Goal: Information Seeking & Learning: Learn about a topic

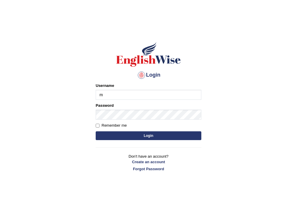
type input "mohansundaram_parramatta"
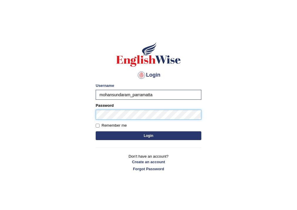
click at [96, 132] on button "Login" at bounding box center [148, 136] width 105 height 9
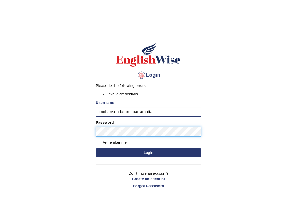
click at [84, 132] on body "Login Please fix the following errors: Invalid credentials Username mohansundar…" at bounding box center [148, 120] width 297 height 210
click at [96, 149] on button "Login" at bounding box center [148, 153] width 105 height 9
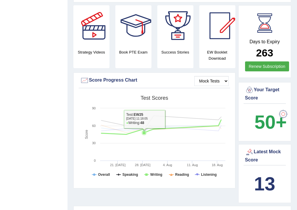
scroll to position [164, 0]
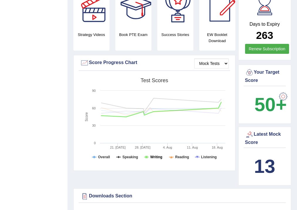
click at [159, 156] on tspan "Writing" at bounding box center [156, 157] width 12 height 4
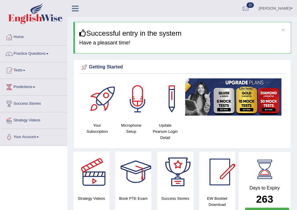
scroll to position [0, 0]
click at [21, 67] on link "Tests" at bounding box center [33, 69] width 67 height 15
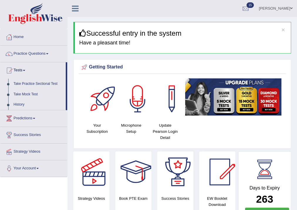
click at [21, 67] on link "Tests" at bounding box center [32, 69] width 65 height 15
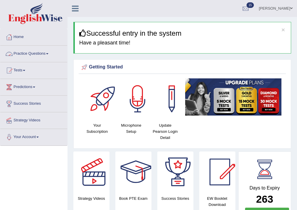
click at [39, 52] on link "Practice Questions" at bounding box center [33, 53] width 67 height 15
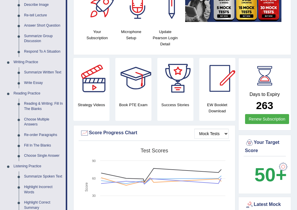
scroll to position [117, 0]
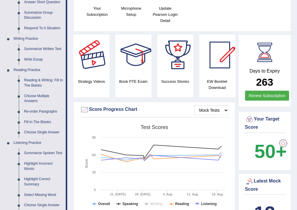
click at [84, 75] on div at bounding box center [93, 55] width 41 height 41
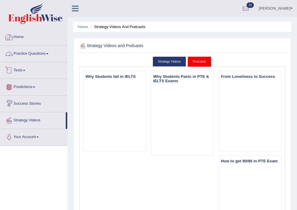
click at [22, 34] on link "Home" at bounding box center [33, 36] width 67 height 15
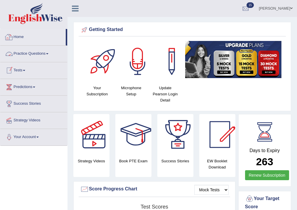
click at [20, 36] on link "Home" at bounding box center [32, 36] width 65 height 15
click at [28, 54] on link "Practice Questions" at bounding box center [33, 53] width 67 height 15
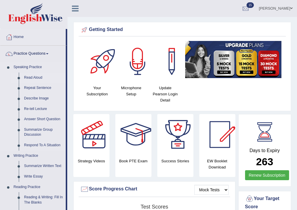
click at [33, 77] on link "Read Aloud" at bounding box center [43, 78] width 44 height 11
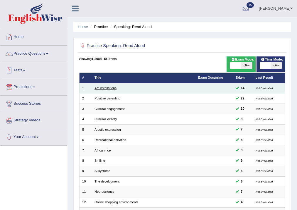
click at [99, 87] on link "Art installations" at bounding box center [105, 88] width 22 height 4
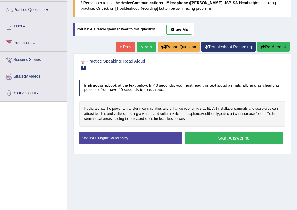
scroll to position [47, 0]
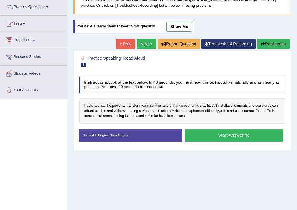
click at [207, 137] on button "Start Answering" at bounding box center [234, 135] width 98 height 13
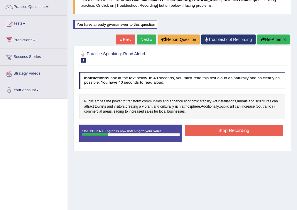
click at [228, 134] on button "Stop Recording" at bounding box center [234, 130] width 98 height 11
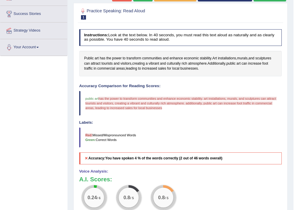
scroll to position [69, 0]
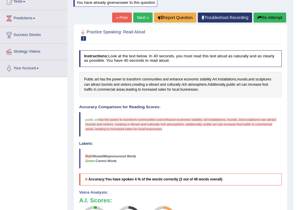
click at [257, 17] on icon "button" at bounding box center [259, 18] width 4 height 4
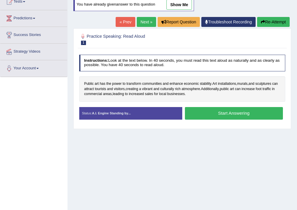
click at [200, 115] on button "Start Answering" at bounding box center [234, 113] width 98 height 13
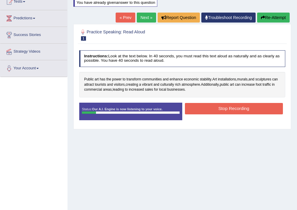
click at [220, 107] on button "Stop Recording" at bounding box center [234, 108] width 98 height 11
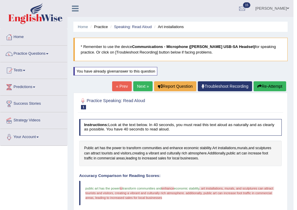
click at [139, 86] on link "Next »" at bounding box center [142, 86] width 19 height 10
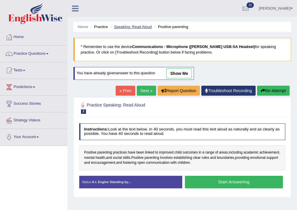
click at [134, 28] on link "Speaking: Read Aloud" at bounding box center [133, 27] width 38 height 4
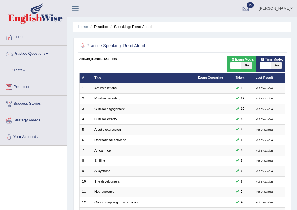
click at [237, 64] on span at bounding box center [235, 65] width 11 height 7
checkbox input "true"
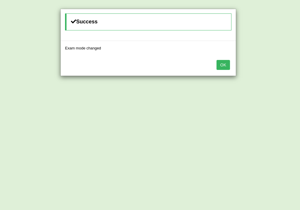
click at [222, 63] on button "OK" at bounding box center [223, 65] width 13 height 10
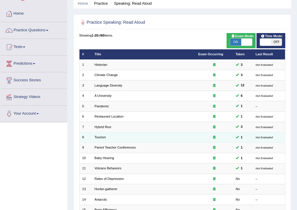
scroll to position [23, 0]
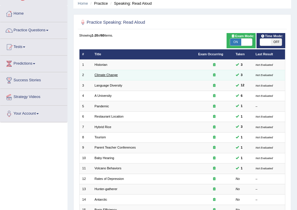
click at [99, 74] on link "Climate Change" at bounding box center [105, 75] width 23 height 4
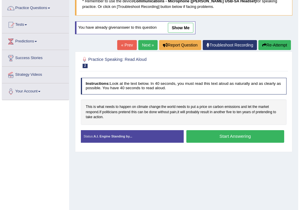
scroll to position [47, 0]
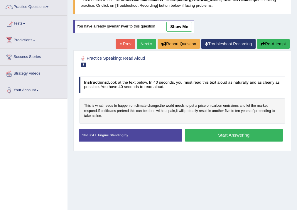
click at [211, 136] on button "Start Answering" at bounding box center [234, 135] width 98 height 13
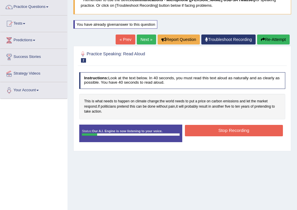
click at [236, 130] on button "Stop Recording" at bounding box center [234, 130] width 98 height 11
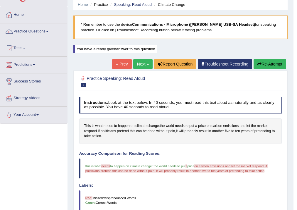
scroll to position [0, 0]
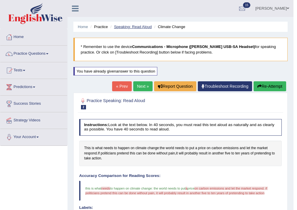
click at [142, 27] on link "Speaking: Read Aloud" at bounding box center [133, 27] width 38 height 4
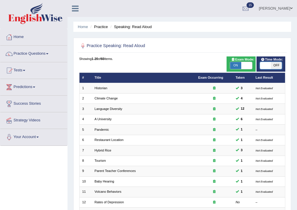
click at [265, 67] on span at bounding box center [265, 65] width 11 height 7
checkbox input "true"
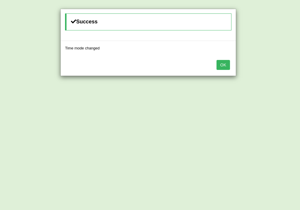
click at [225, 67] on button "OK" at bounding box center [223, 65] width 13 height 10
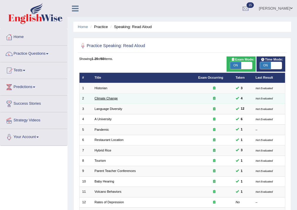
click at [101, 100] on link "Climate Change" at bounding box center [105, 99] width 23 height 4
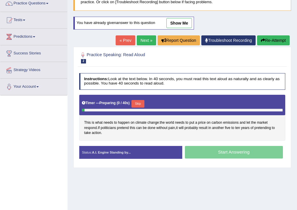
scroll to position [70, 0]
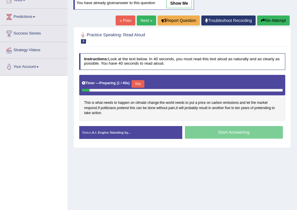
click at [142, 82] on button "Skip" at bounding box center [137, 84] width 13 height 8
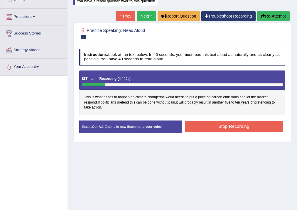
click at [225, 130] on button "Stop Recording" at bounding box center [234, 126] width 98 height 11
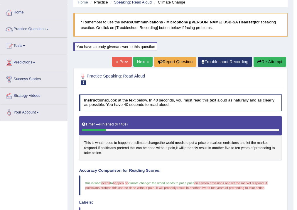
scroll to position [23, 0]
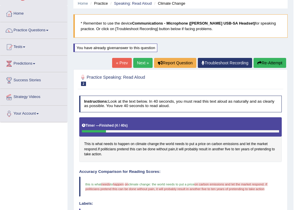
click at [275, 61] on button "Re-Attempt" at bounding box center [269, 63] width 33 height 10
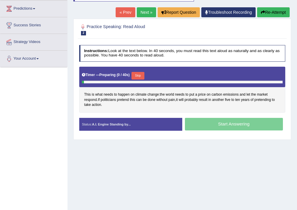
scroll to position [94, 0]
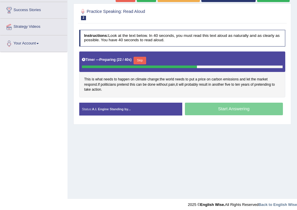
click at [142, 60] on button "Skip" at bounding box center [139, 61] width 13 height 8
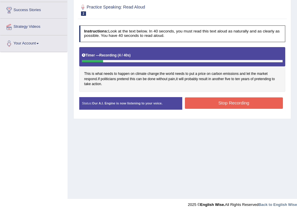
click at [214, 107] on button "Stop Recording" at bounding box center [234, 103] width 98 height 11
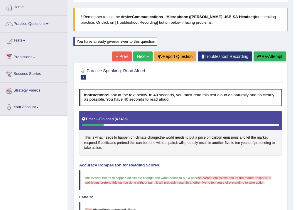
scroll to position [8, 0]
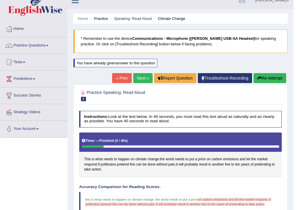
click at [144, 79] on link "Next »" at bounding box center [142, 78] width 19 height 10
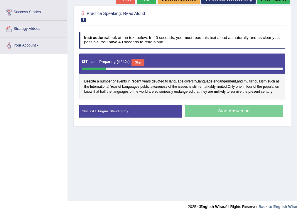
scroll to position [97, 0]
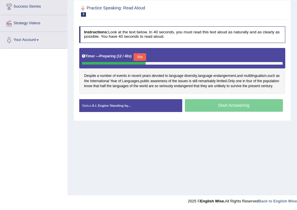
click at [146, 56] on button "Skip" at bounding box center [139, 57] width 13 height 8
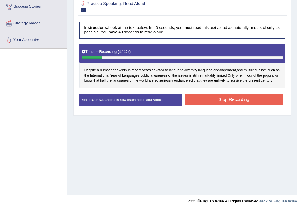
click at [210, 102] on button "Stop Recording" at bounding box center [234, 99] width 98 height 11
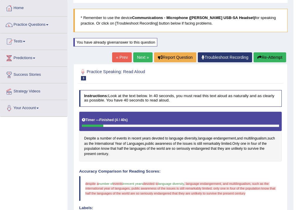
scroll to position [18, 0]
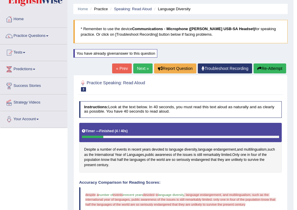
click at [142, 67] on link "Next »" at bounding box center [142, 69] width 19 height 10
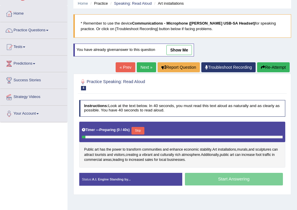
scroll to position [70, 0]
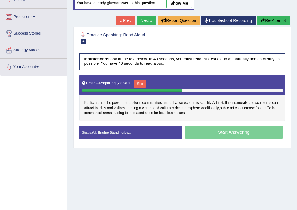
click at [142, 82] on button "Skip" at bounding box center [139, 84] width 13 height 8
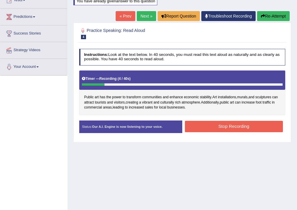
click at [217, 131] on button "Stop Recording" at bounding box center [234, 126] width 98 height 11
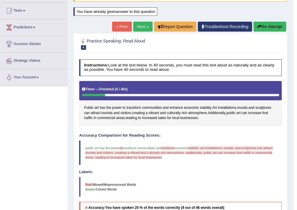
scroll to position [36, 0]
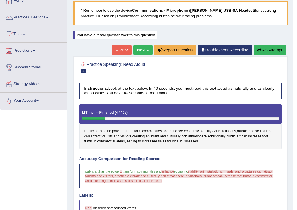
click at [142, 52] on link "Next »" at bounding box center [142, 50] width 19 height 10
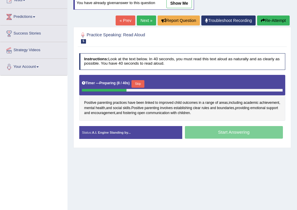
click at [139, 82] on button "Skip" at bounding box center [137, 84] width 13 height 8
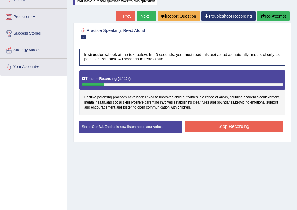
click at [213, 124] on button "Stop Recording" at bounding box center [234, 126] width 98 height 11
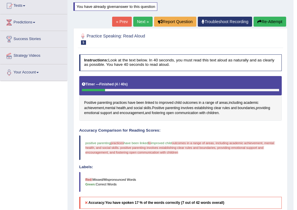
scroll to position [23, 0]
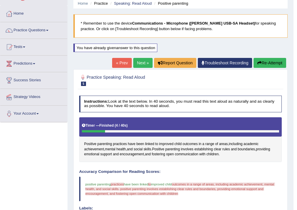
click at [144, 60] on link "Next »" at bounding box center [142, 63] width 19 height 10
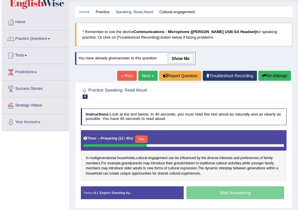
scroll to position [23, 0]
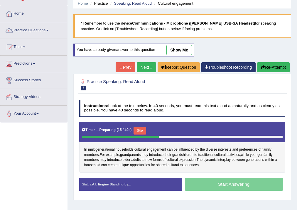
click at [141, 130] on button "Skip" at bounding box center [139, 131] width 13 height 8
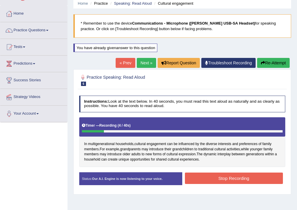
click at [204, 178] on button "Stop Recording" at bounding box center [234, 178] width 98 height 11
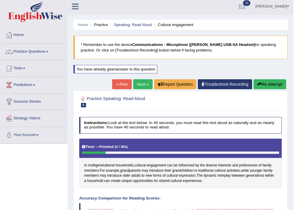
scroll to position [0, 0]
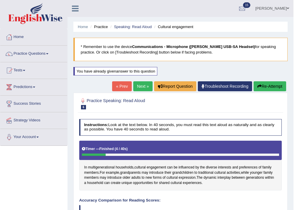
click at [139, 88] on link "Next »" at bounding box center [142, 86] width 19 height 10
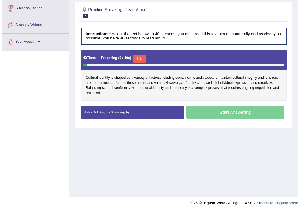
scroll to position [97, 0]
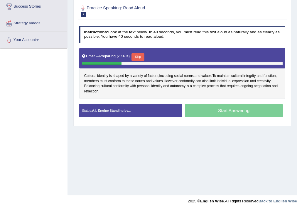
click at [141, 55] on button "Skip" at bounding box center [137, 57] width 13 height 8
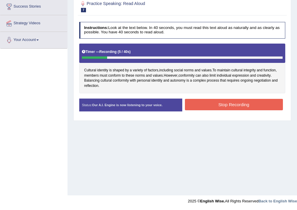
click at [208, 107] on button "Stop Recording" at bounding box center [234, 104] width 98 height 11
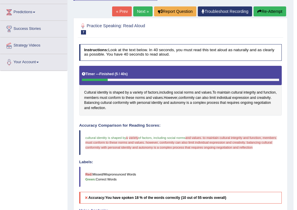
scroll to position [74, 0]
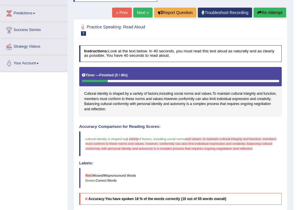
click at [262, 11] on button "Re-Attempt" at bounding box center [269, 13] width 33 height 10
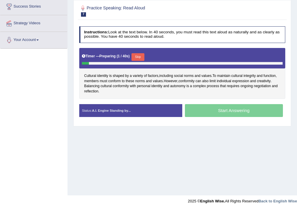
click at [138, 57] on button "Skip" at bounding box center [137, 57] width 13 height 8
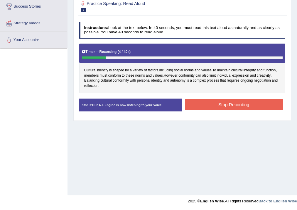
click at [211, 104] on button "Stop Recording" at bounding box center [234, 104] width 98 height 11
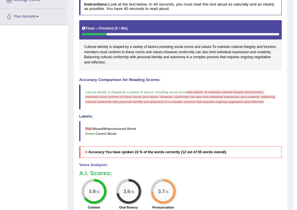
scroll to position [27, 0]
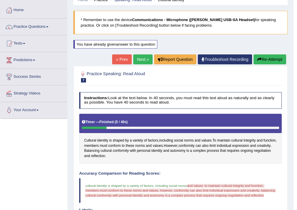
click at [141, 63] on link "Next »" at bounding box center [142, 60] width 19 height 10
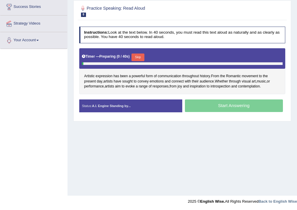
scroll to position [97, 0]
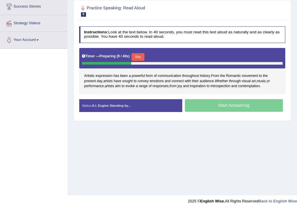
click at [142, 55] on button "Skip" at bounding box center [137, 57] width 13 height 8
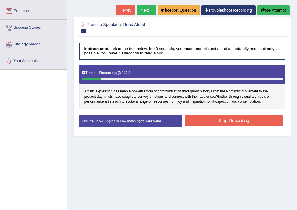
scroll to position [50, 0]
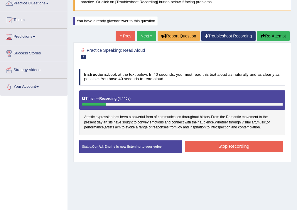
click at [264, 34] on button "Re-Attempt" at bounding box center [273, 36] width 33 height 10
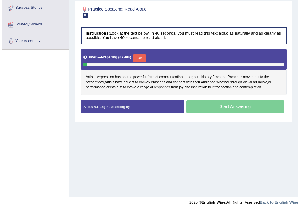
scroll to position [97, 0]
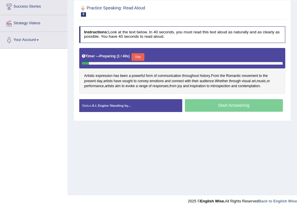
click at [139, 55] on button "Skip" at bounding box center [137, 57] width 13 height 8
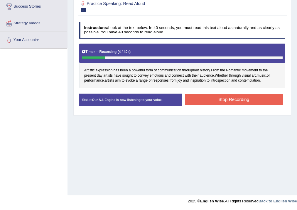
click at [207, 98] on button "Stop Recording" at bounding box center [234, 99] width 98 height 11
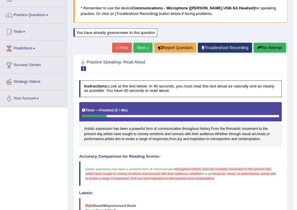
scroll to position [13, 0]
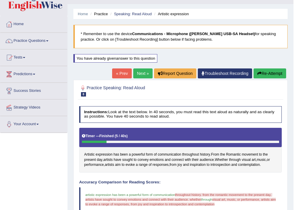
click at [141, 76] on link "Next »" at bounding box center [142, 74] width 19 height 10
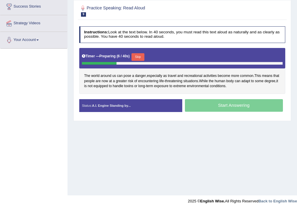
click at [138, 57] on button "Skip" at bounding box center [137, 57] width 13 height 8
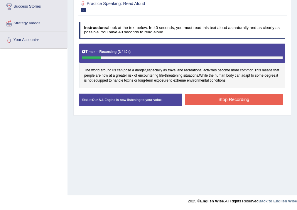
click at [204, 96] on button "Stop Recording" at bounding box center [234, 99] width 98 height 11
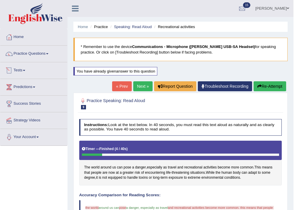
click at [47, 56] on link "Practice Questions" at bounding box center [33, 53] width 67 height 15
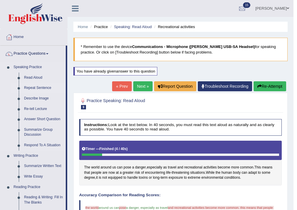
click at [40, 88] on link "Repeat Sentence" at bounding box center [43, 88] width 44 height 11
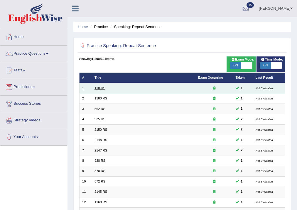
click at [101, 90] on link "110 RS" at bounding box center [99, 88] width 11 height 4
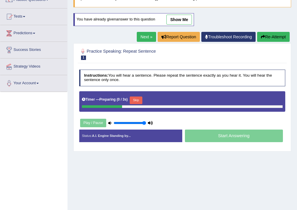
scroll to position [70, 0]
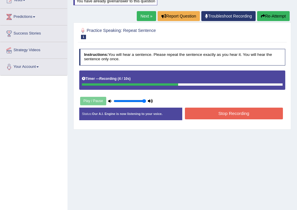
click at [206, 114] on button "Stop Recording" at bounding box center [234, 113] width 98 height 11
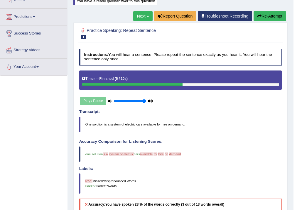
click at [143, 16] on link "Next »" at bounding box center [142, 16] width 19 height 10
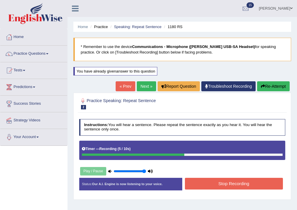
click at [217, 184] on button "Stop Recording" at bounding box center [234, 183] width 98 height 11
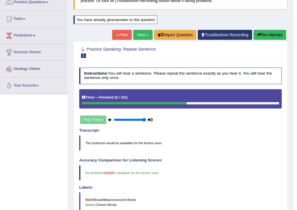
scroll to position [43, 0]
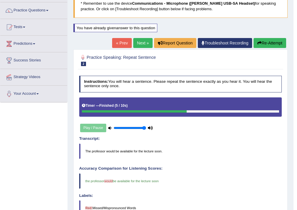
click at [138, 41] on link "Next »" at bounding box center [142, 43] width 19 height 10
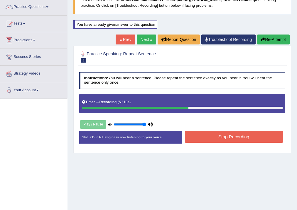
click at [213, 135] on button "Stop Recording" at bounding box center [234, 136] width 98 height 11
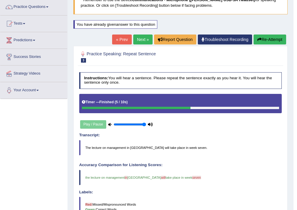
scroll to position [23, 0]
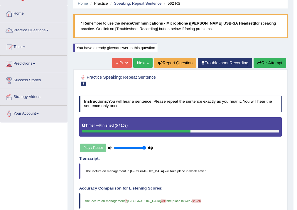
click at [143, 64] on link "Next »" at bounding box center [142, 63] width 19 height 10
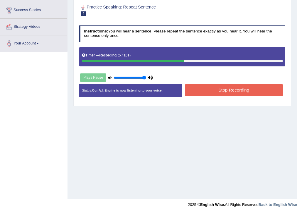
click at [210, 90] on button "Stop Recording" at bounding box center [234, 89] width 98 height 11
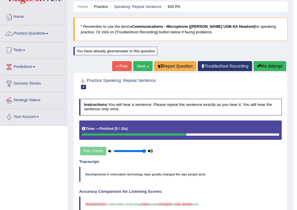
scroll to position [20, 0]
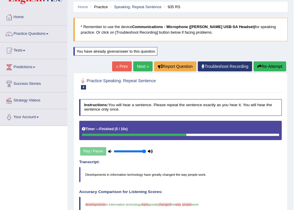
click at [137, 67] on link "Next »" at bounding box center [142, 67] width 19 height 10
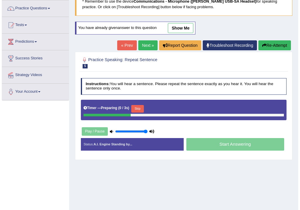
scroll to position [47, 0]
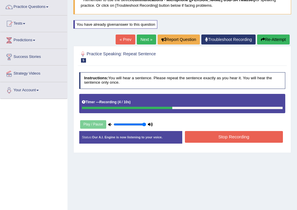
click at [206, 135] on button "Stop Recording" at bounding box center [234, 136] width 98 height 11
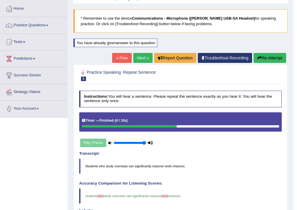
scroll to position [23, 0]
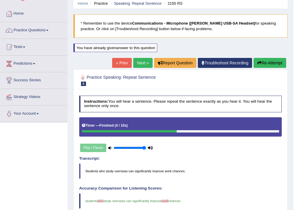
click at [142, 64] on link "Next »" at bounding box center [142, 63] width 19 height 10
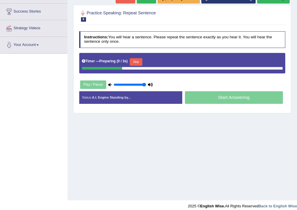
scroll to position [94, 0]
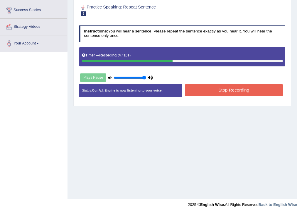
click at [218, 88] on button "Stop Recording" at bounding box center [234, 89] width 98 height 11
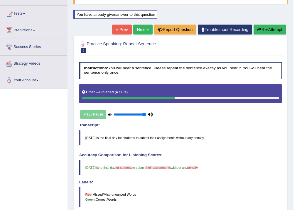
scroll to position [20, 0]
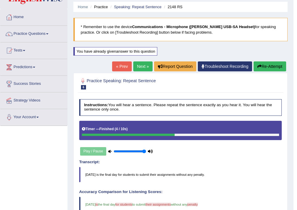
click at [136, 66] on link "Next »" at bounding box center [142, 67] width 19 height 10
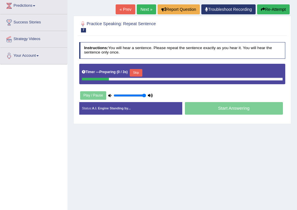
scroll to position [94, 0]
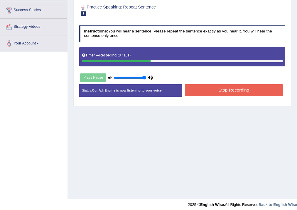
click at [212, 89] on button "Stop Recording" at bounding box center [234, 89] width 98 height 11
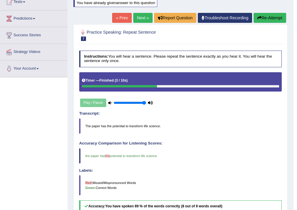
scroll to position [67, 0]
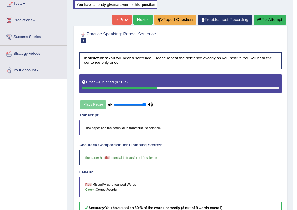
click at [139, 21] on link "Next »" at bounding box center [142, 20] width 19 height 10
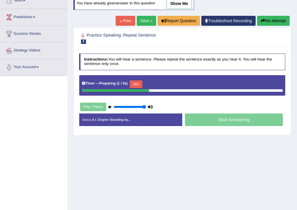
scroll to position [70, 0]
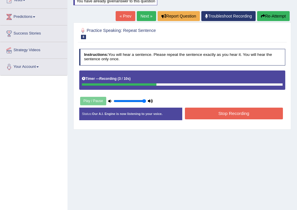
click at [219, 113] on button "Stop Recording" at bounding box center [234, 113] width 98 height 11
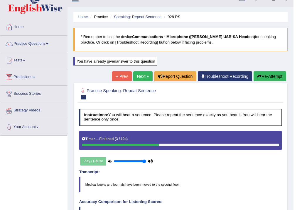
scroll to position [0, 0]
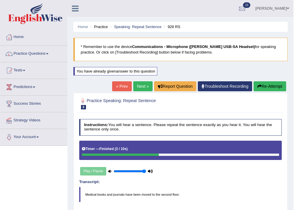
click at [142, 86] on link "Next »" at bounding box center [142, 86] width 19 height 10
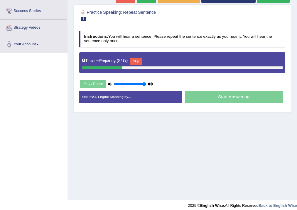
scroll to position [94, 0]
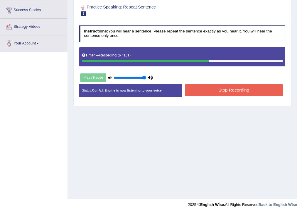
click at [213, 86] on button "Stop Recording" at bounding box center [234, 89] width 98 height 11
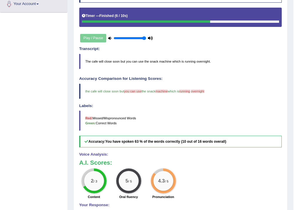
scroll to position [114, 0]
